Goal: Task Accomplishment & Management: Manage account settings

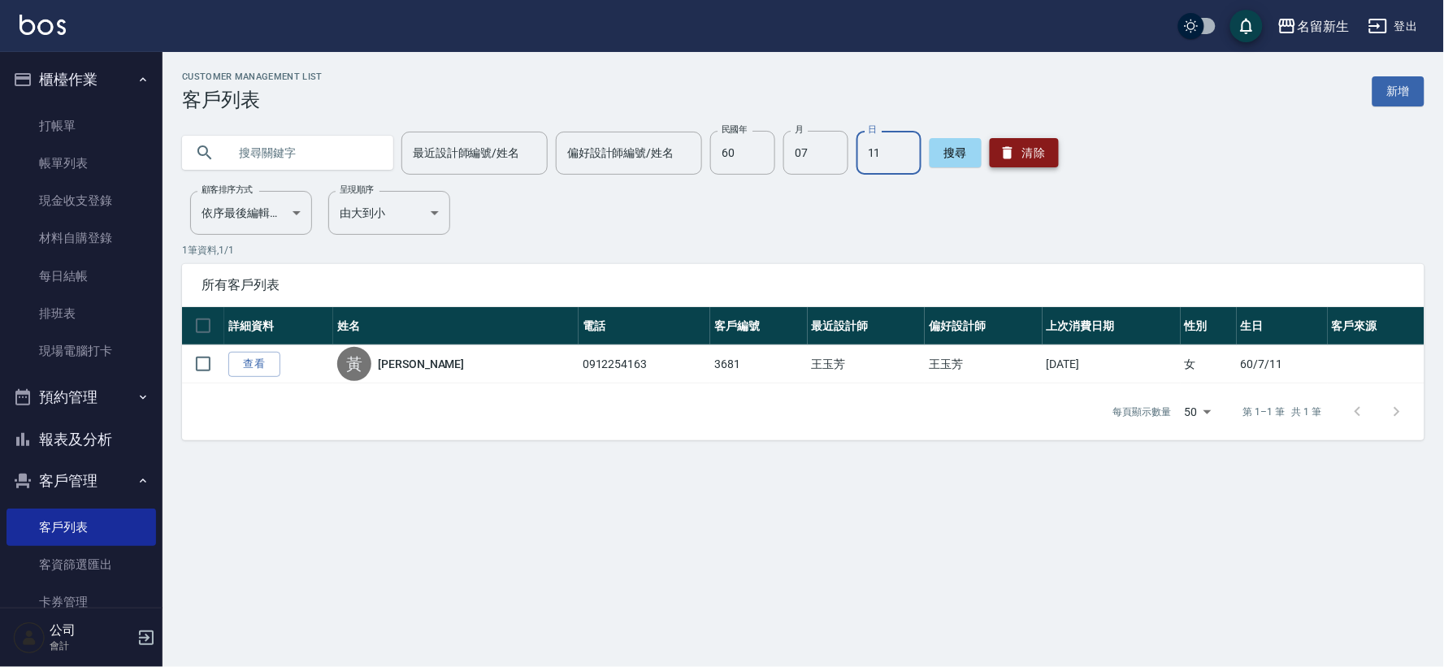
click at [1003, 150] on icon "button" at bounding box center [1008, 153] width 10 height 12
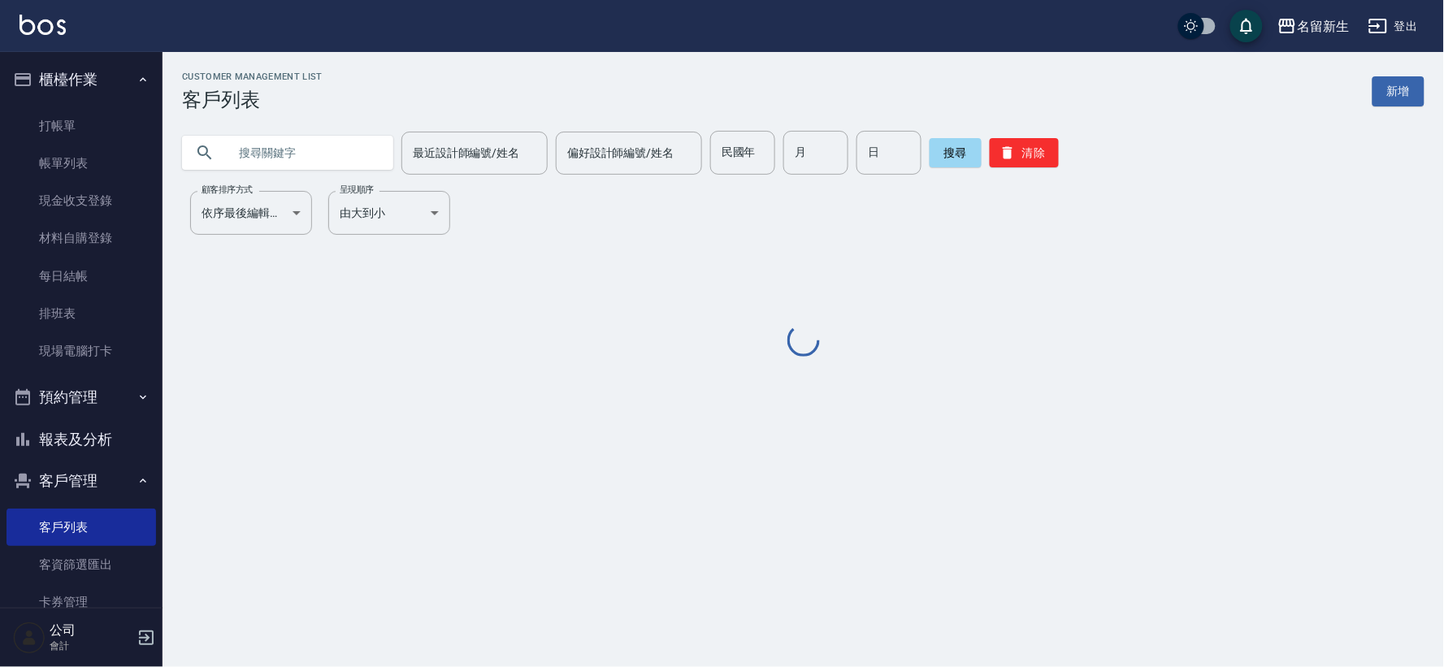
click at [362, 145] on input "text" at bounding box center [304, 153] width 153 height 44
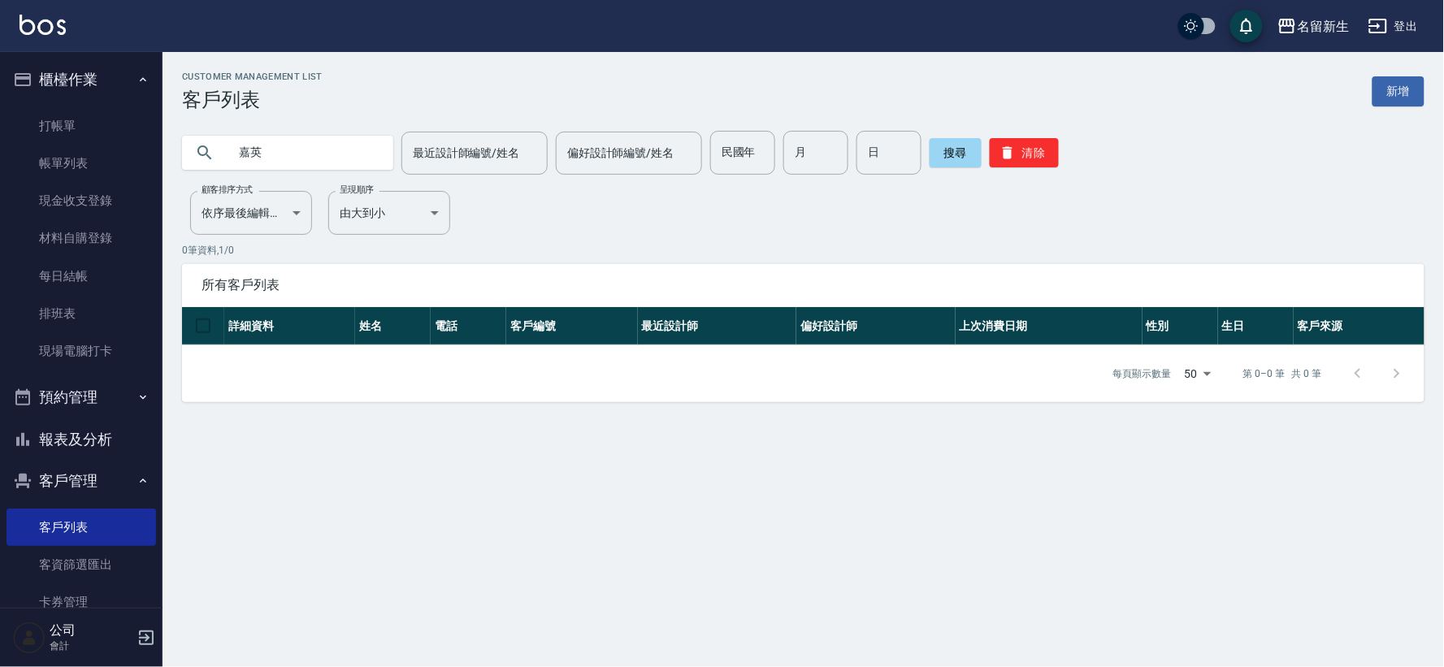
type input "嘉"
type input "佳音"
drag, startPoint x: 298, startPoint y: 154, endPoint x: 132, endPoint y: 161, distance: 165.9
click at [132, 161] on div "名留新生 登出 櫃檯作業 打帳單 帳單列表 現金收支登錄 材料自購登錄 每日結帳 排班表 現場電腦打卡 預約管理 預約管理 單日預約紀錄 單週預約紀錄 報表及…" at bounding box center [722, 333] width 1444 height 667
type input "[PERSON_NAME]"
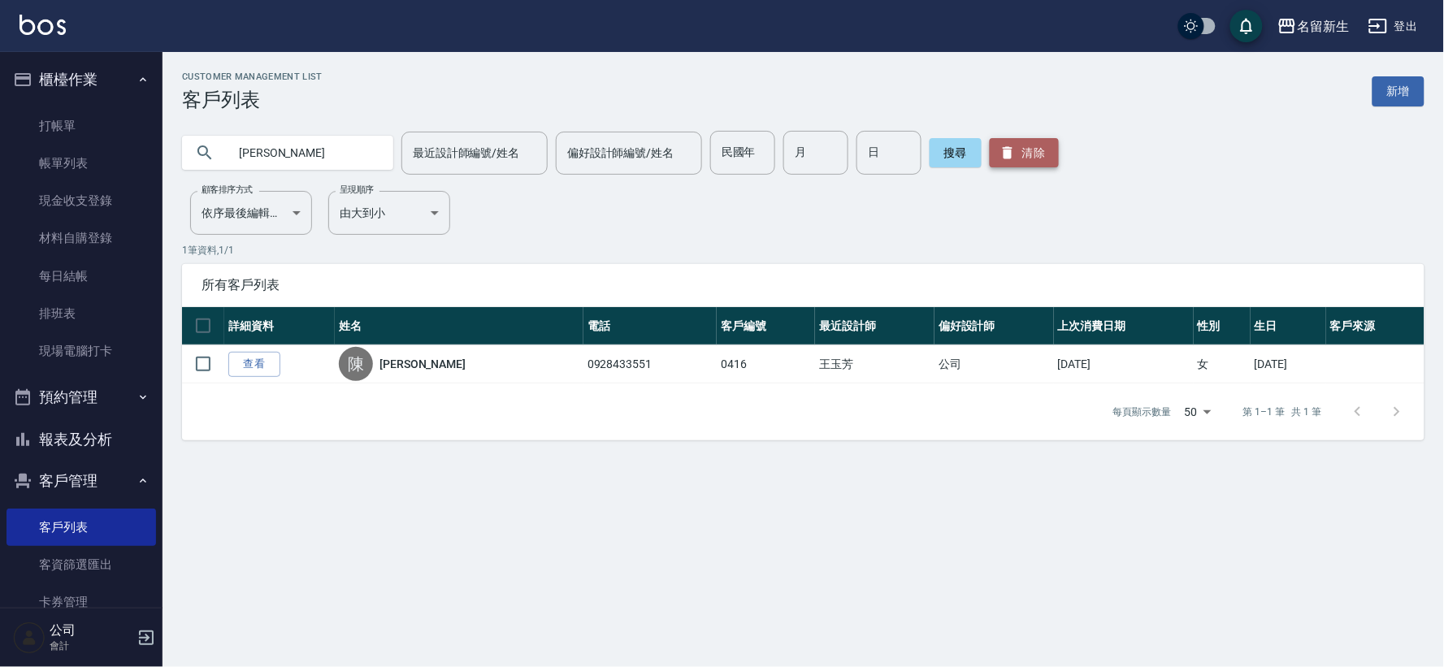
click at [1003, 148] on icon "button" at bounding box center [1008, 153] width 10 height 12
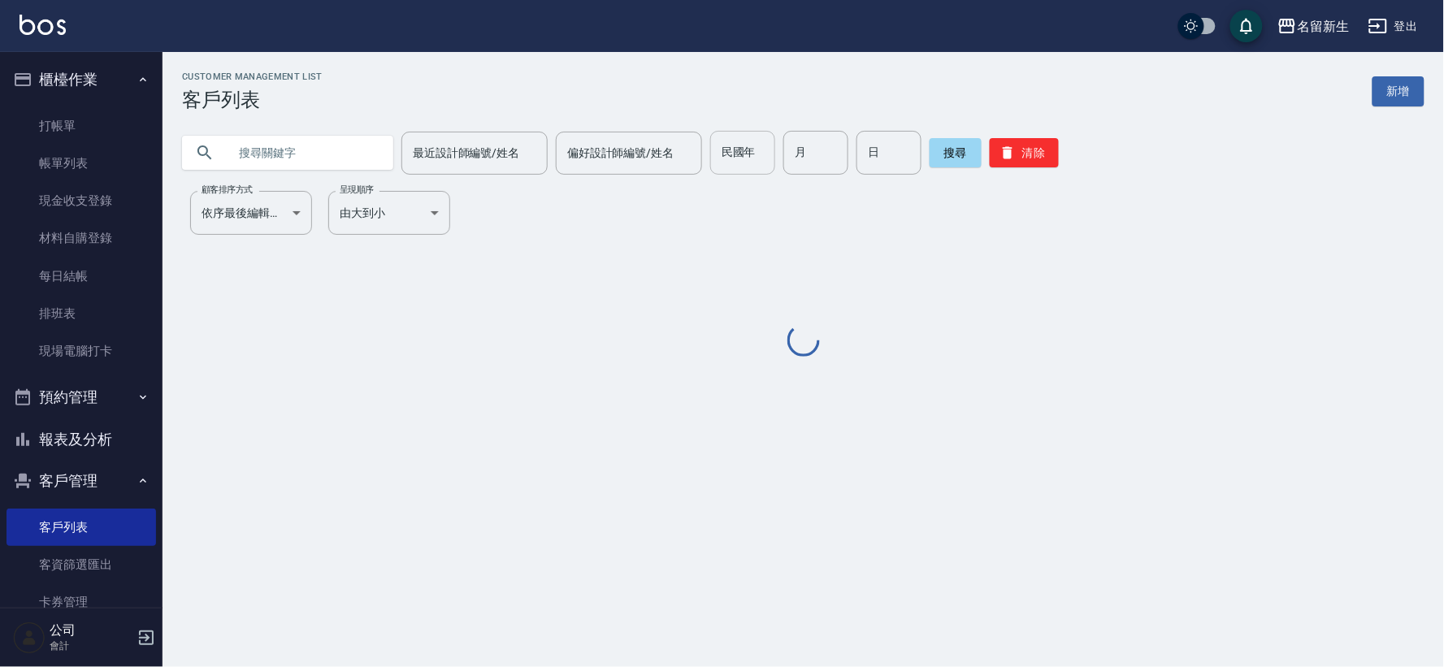
click at [745, 151] on div "民國年 民國年" at bounding box center [742, 153] width 65 height 44
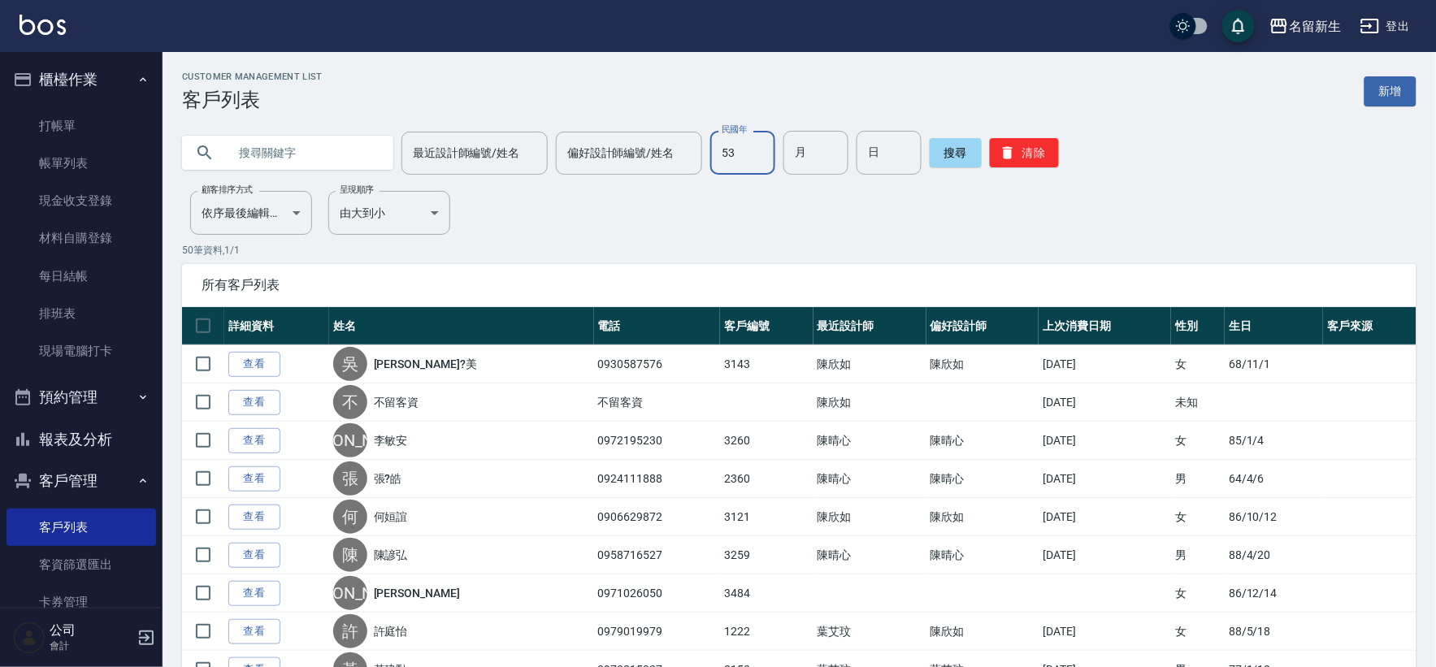
type input "53"
type input "03"
type input "30"
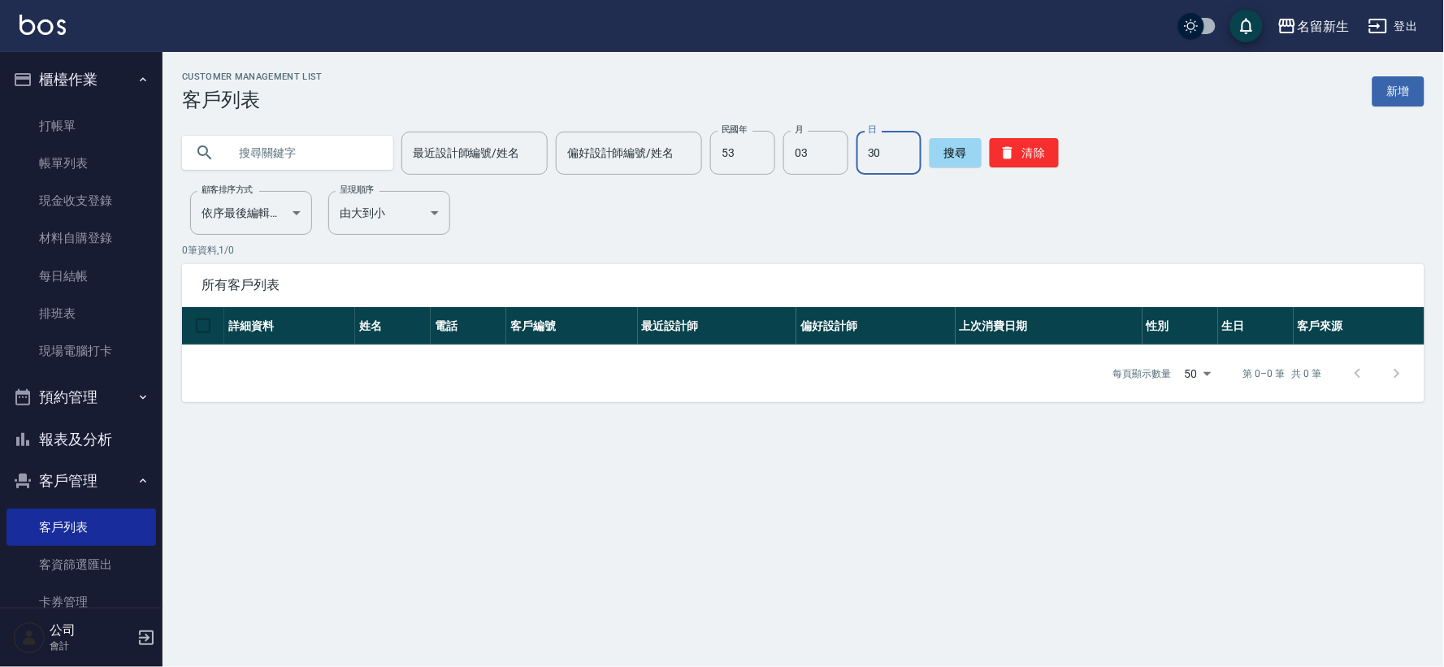
click at [335, 143] on input "text" at bounding box center [304, 153] width 153 height 44
type input "陳"
click at [1034, 156] on button "清除" at bounding box center [1024, 152] width 69 height 29
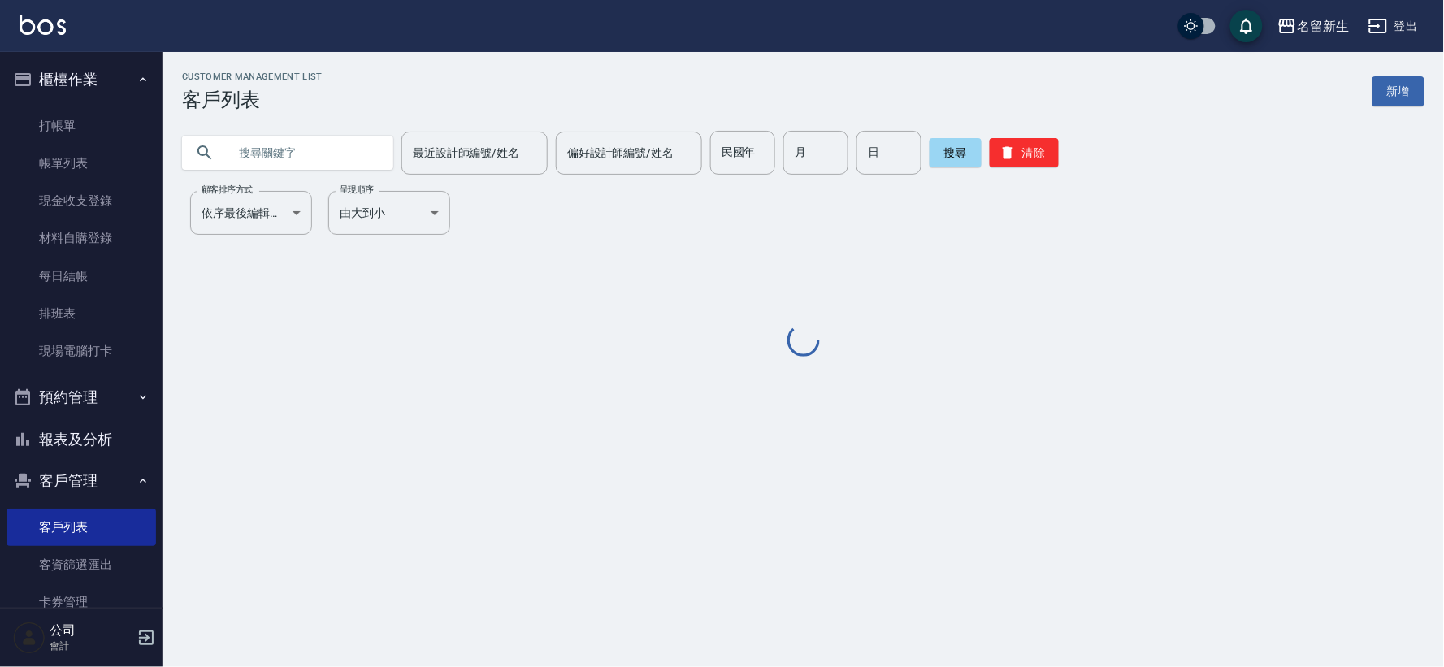
click at [260, 158] on input "text" at bounding box center [304, 153] width 153 height 44
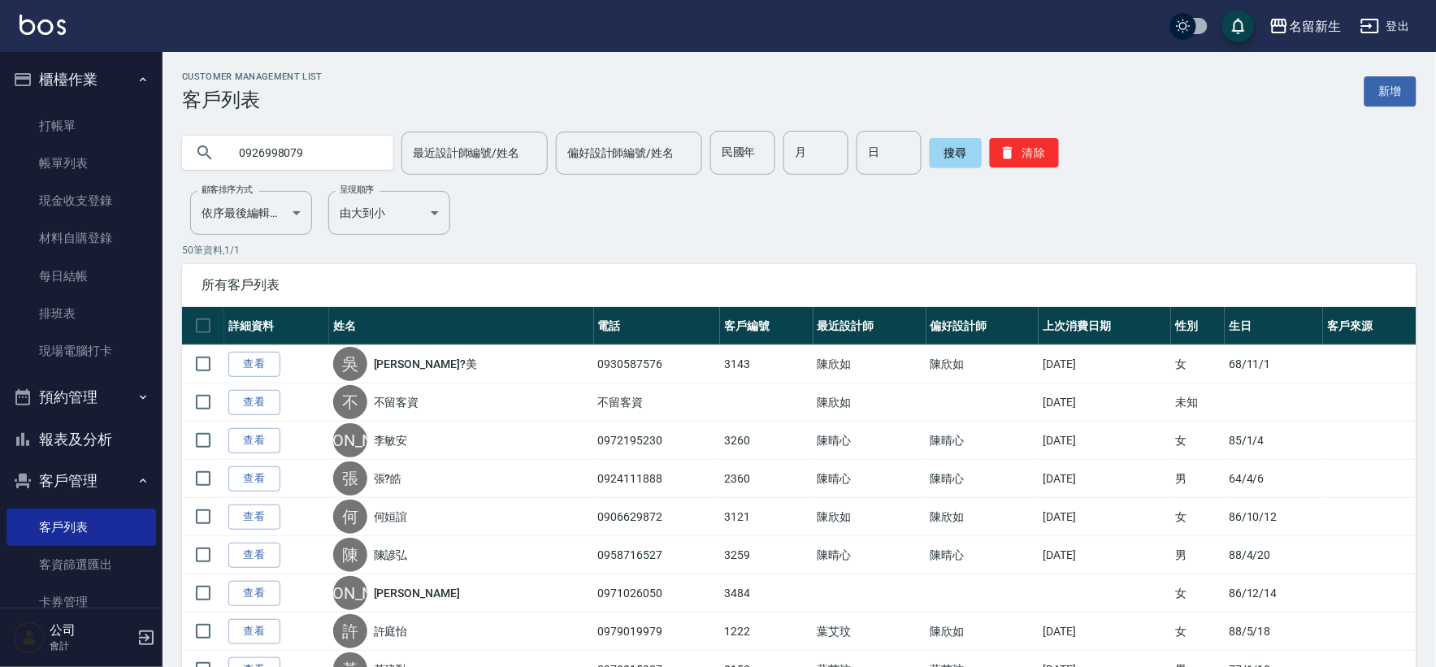
type input "0926998079"
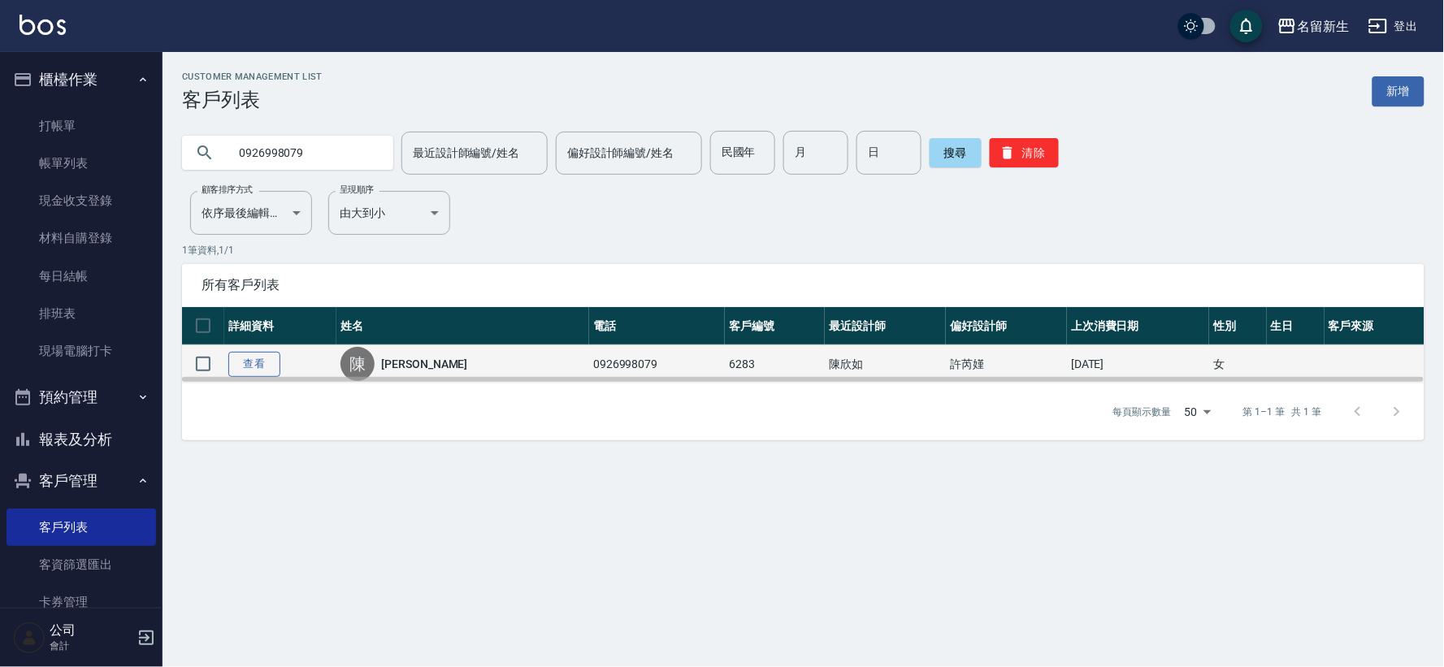
click at [262, 355] on link "查看" at bounding box center [254, 364] width 52 height 25
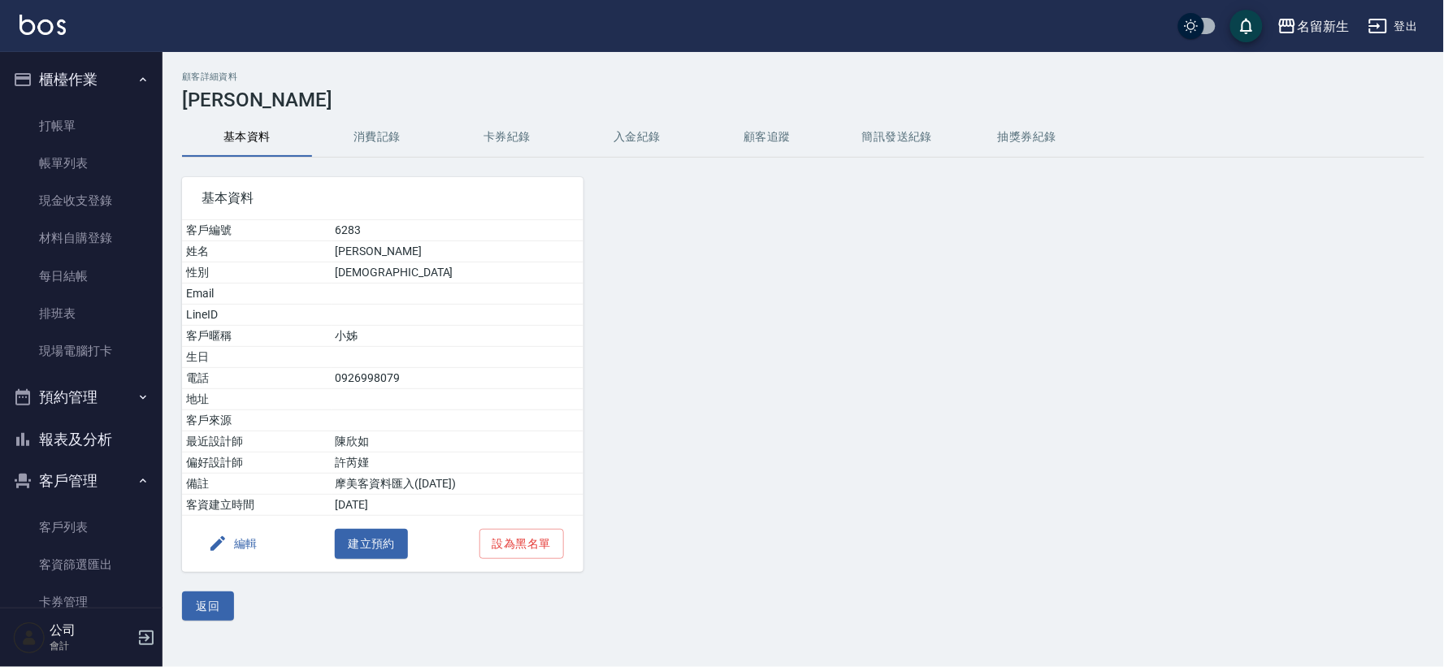
click at [237, 544] on button "編輯" at bounding box center [233, 544] width 63 height 30
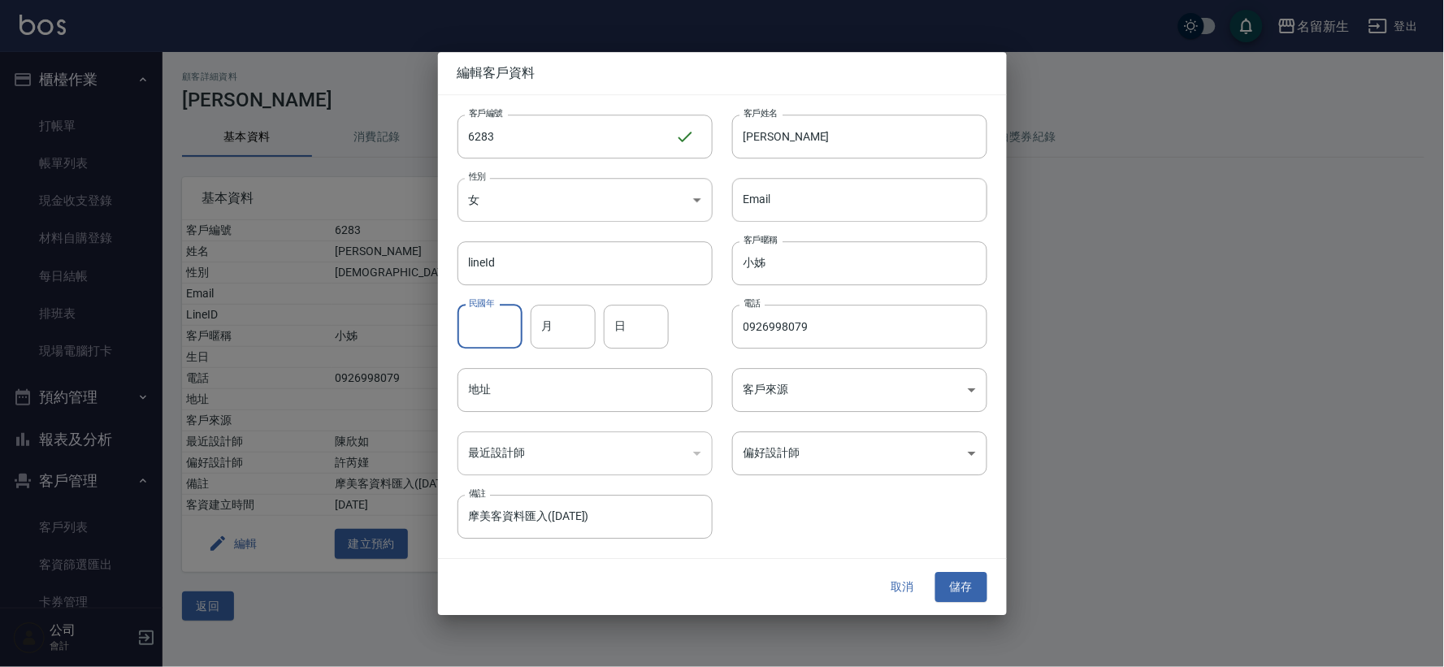
click at [505, 323] on input "民國年" at bounding box center [489, 327] width 65 height 44
type input "53"
type input "03"
type input "30"
click at [973, 595] on button "儲存" at bounding box center [961, 588] width 52 height 30
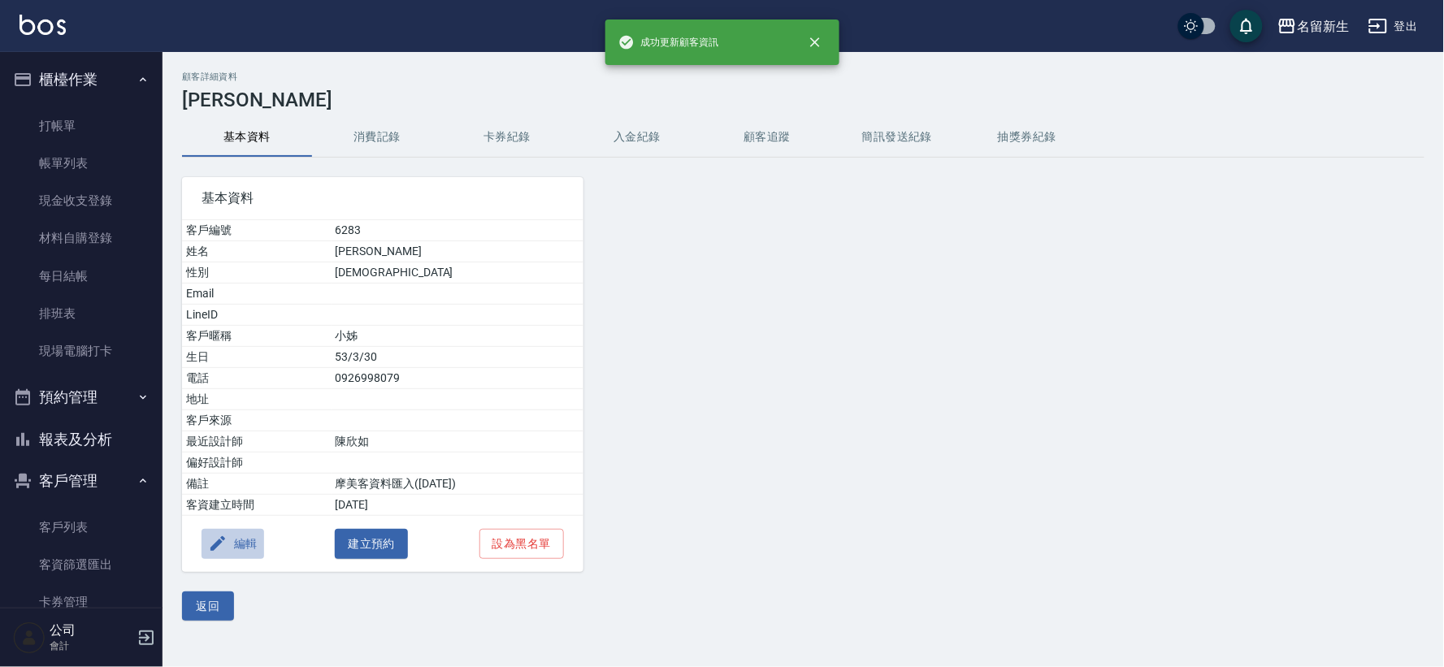
click at [238, 541] on button "編輯" at bounding box center [233, 544] width 63 height 30
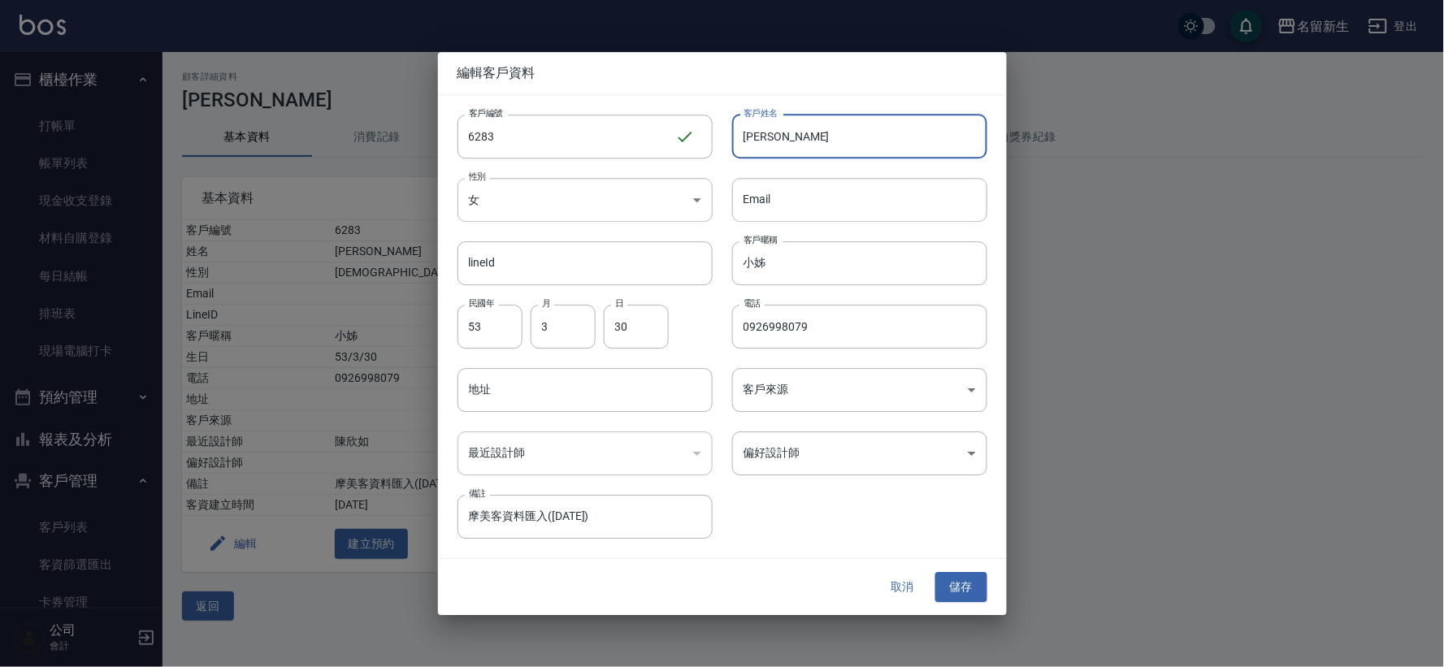
click at [791, 127] on input "[PERSON_NAME]" at bounding box center [859, 137] width 255 height 44
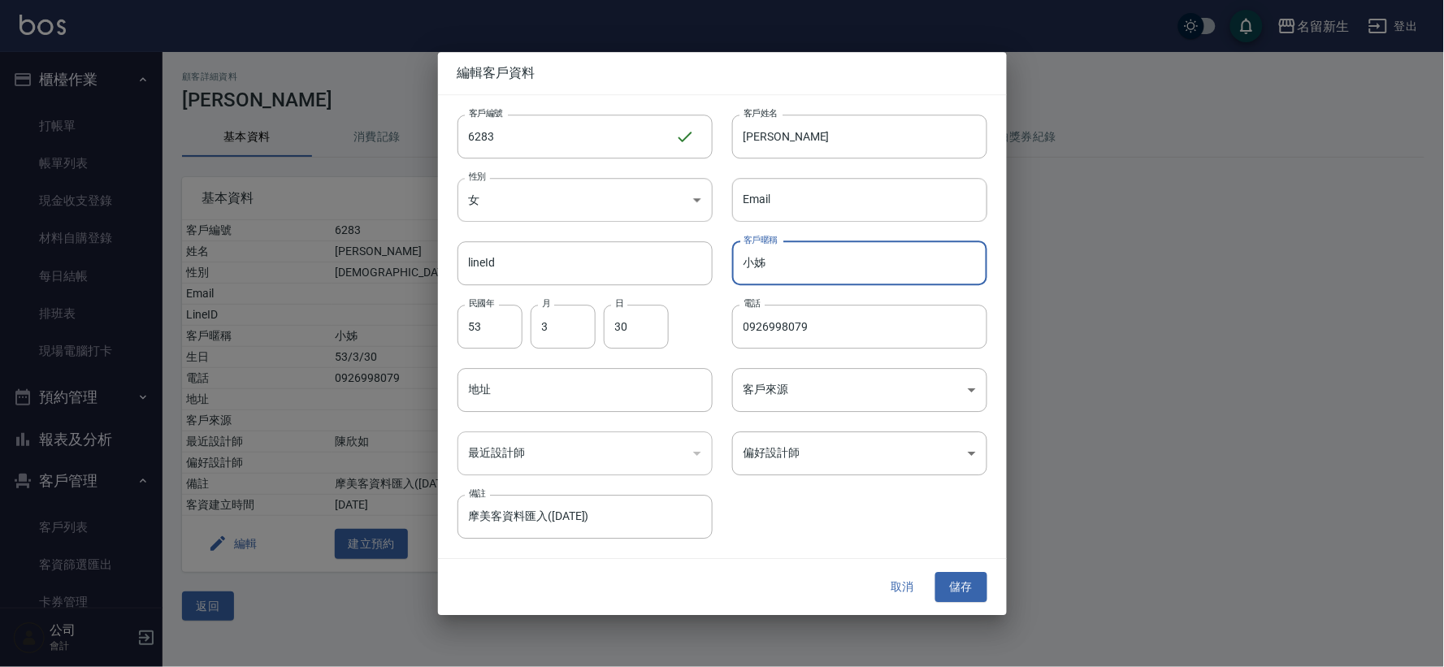
drag, startPoint x: 796, startPoint y: 256, endPoint x: 565, endPoint y: 296, distance: 235.0
click at [565, 296] on div "客戶編號 6283 ​ 客戶編號 客戶姓名 [PERSON_NAME] 客戶姓名 性別 女 [DEMOGRAPHIC_DATA] 性別 Email Email…" at bounding box center [712, 317] width 549 height 444
type input "阿紅姐"
click at [801, 133] on input "[PERSON_NAME]" at bounding box center [859, 137] width 255 height 44
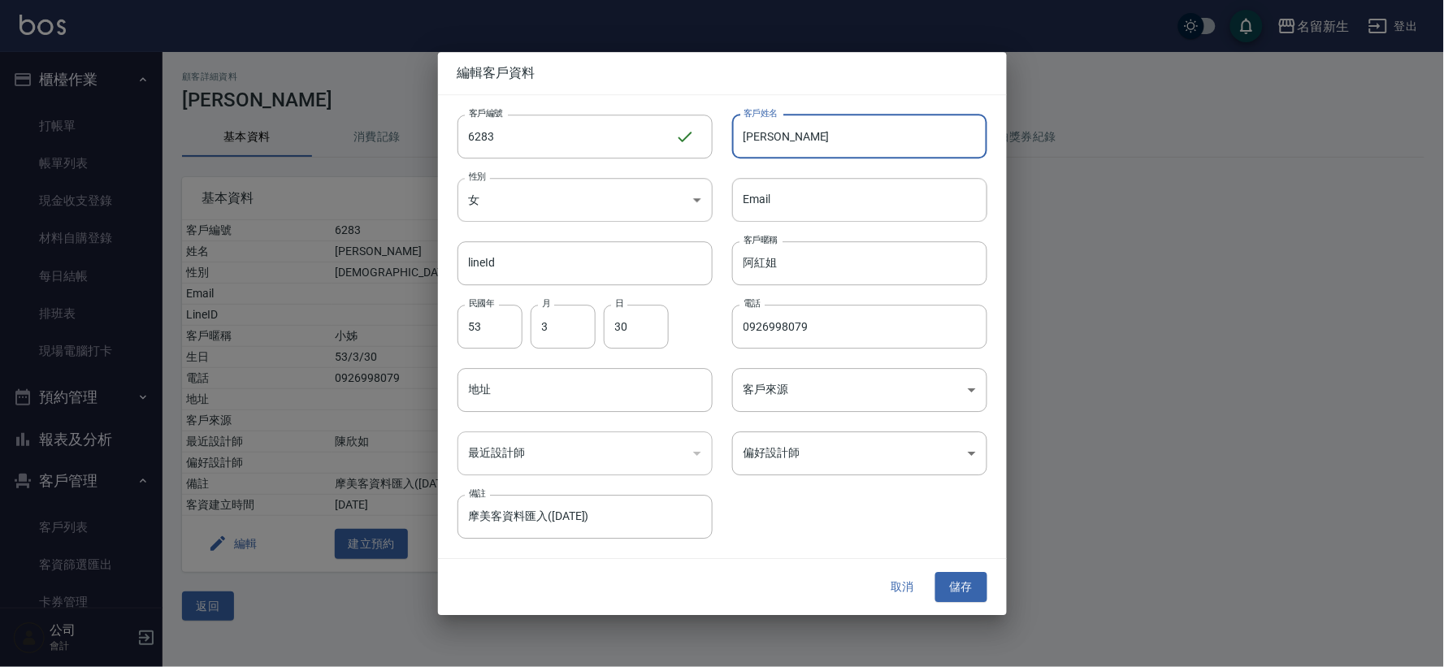
type input "[PERSON_NAME]"
click at [945, 578] on button "儲存" at bounding box center [961, 588] width 52 height 30
